Goal: Information Seeking & Learning: Learn about a topic

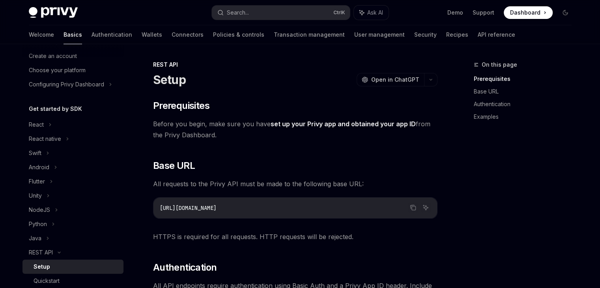
scroll to position [18, 0]
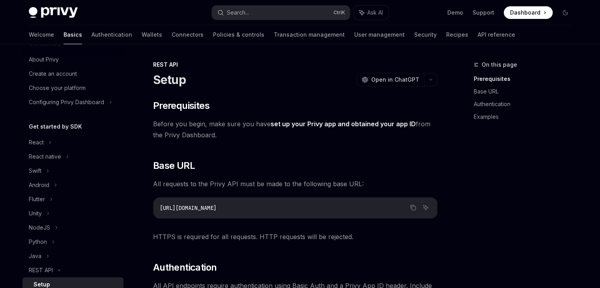
click at [50, 129] on h5 "Get started by SDK" at bounding box center [55, 126] width 53 height 9
click at [42, 140] on div "React" at bounding box center [36, 142] width 15 height 9
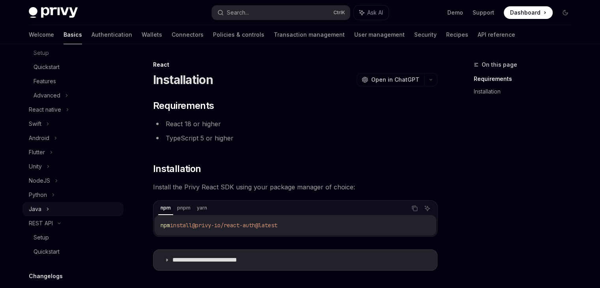
scroll to position [136, 0]
click at [53, 225] on div "REST API" at bounding box center [72, 223] width 101 height 14
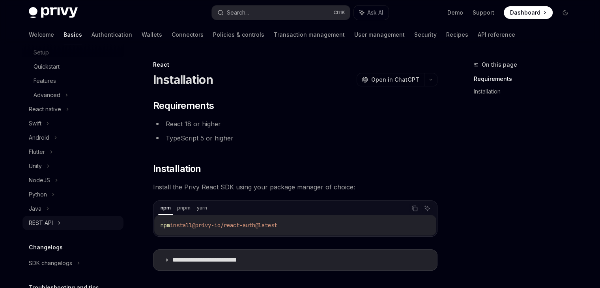
click at [53, 224] on div "REST API" at bounding box center [72, 223] width 101 height 14
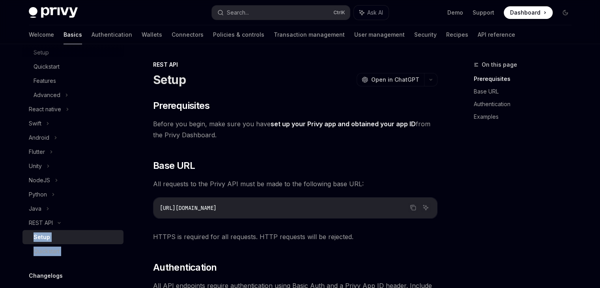
click at [58, 234] on div "Setup" at bounding box center [76, 236] width 85 height 9
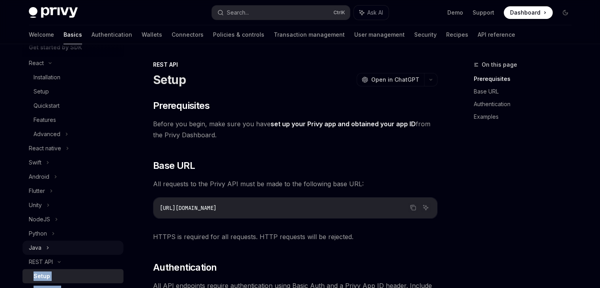
scroll to position [97, 0]
click at [58, 148] on div "React native" at bounding box center [45, 148] width 32 height 9
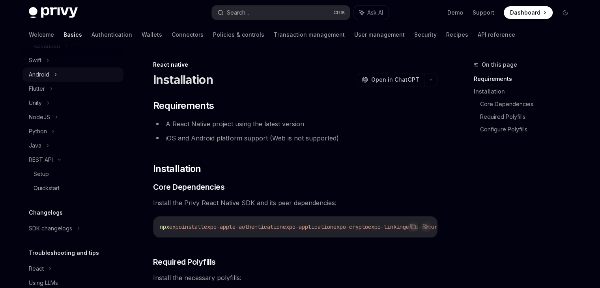
scroll to position [294, 0]
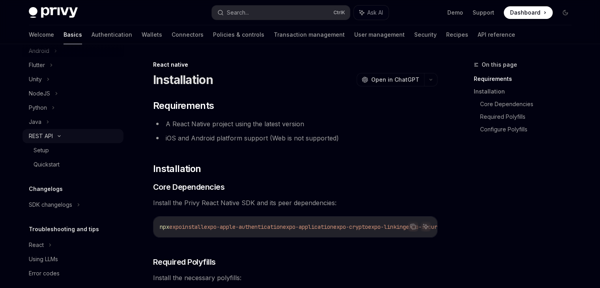
click at [75, 139] on div "REST API" at bounding box center [72, 136] width 101 height 14
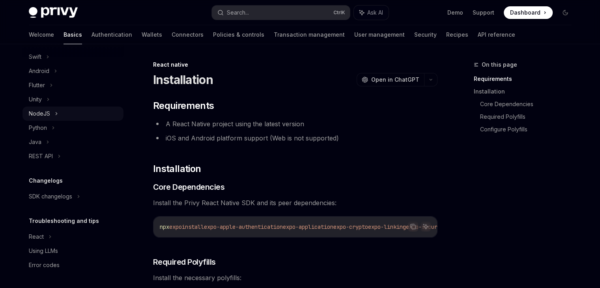
click at [71, 117] on div "NodeJS" at bounding box center [72, 114] width 101 height 14
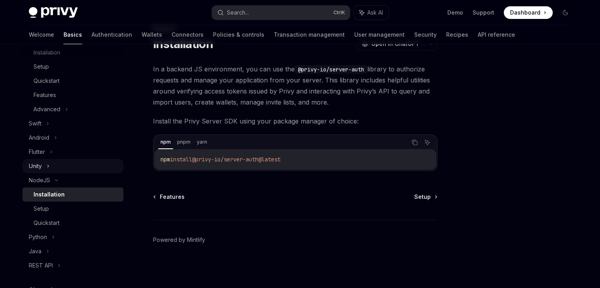
scroll to position [254, 0]
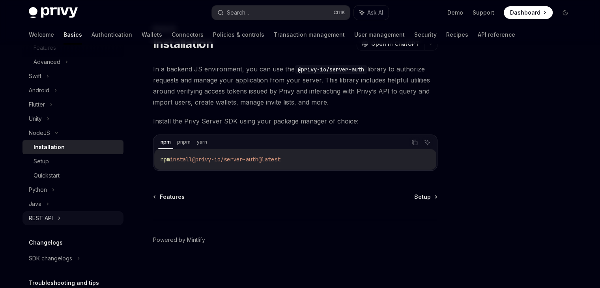
click at [52, 221] on div "REST API" at bounding box center [41, 217] width 24 height 9
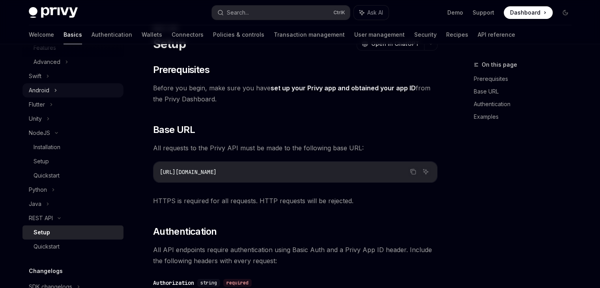
type textarea "*"
